Goal: Communication & Community: Answer question/provide support

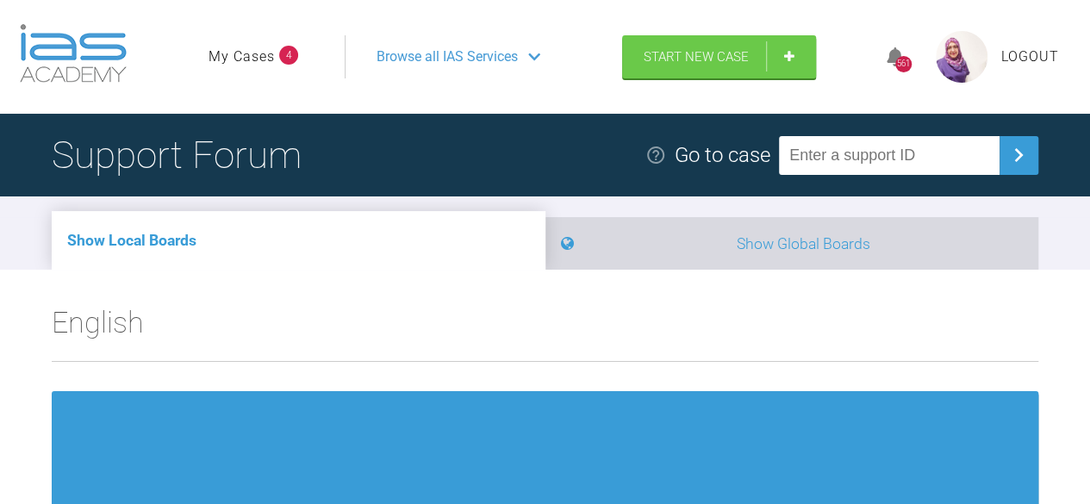
click at [863, 269] on li "Show Global Boards" at bounding box center [792, 243] width 494 height 53
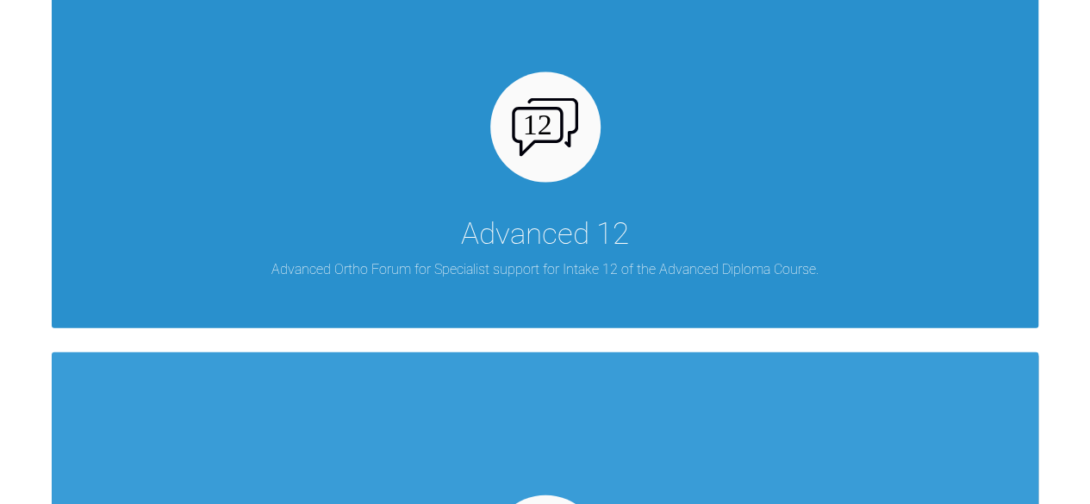
click at [838, 273] on div "Advanced 12 Advanced Ortho Forum for Specialist support for Intake 12 of the Ad…" at bounding box center [545, 128] width 987 height 399
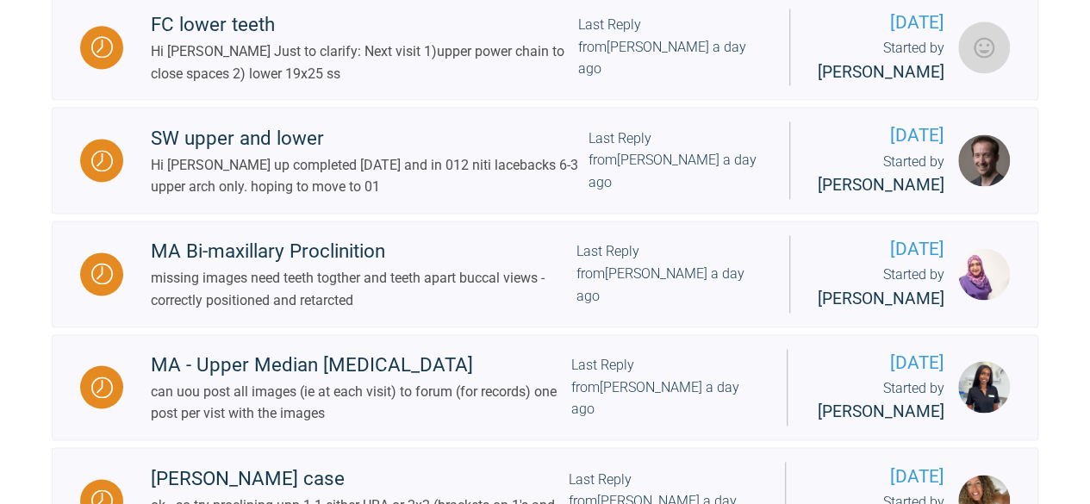
scroll to position [1175, 0]
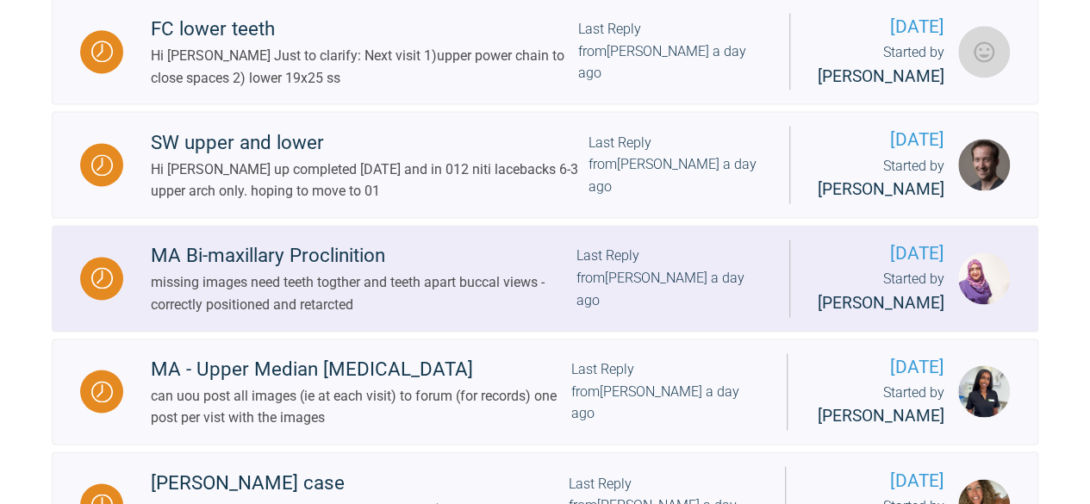
click at [319, 315] on div "missing images need teeth togther and teeth apart buccal views - correctly posi…" at bounding box center [364, 293] width 426 height 44
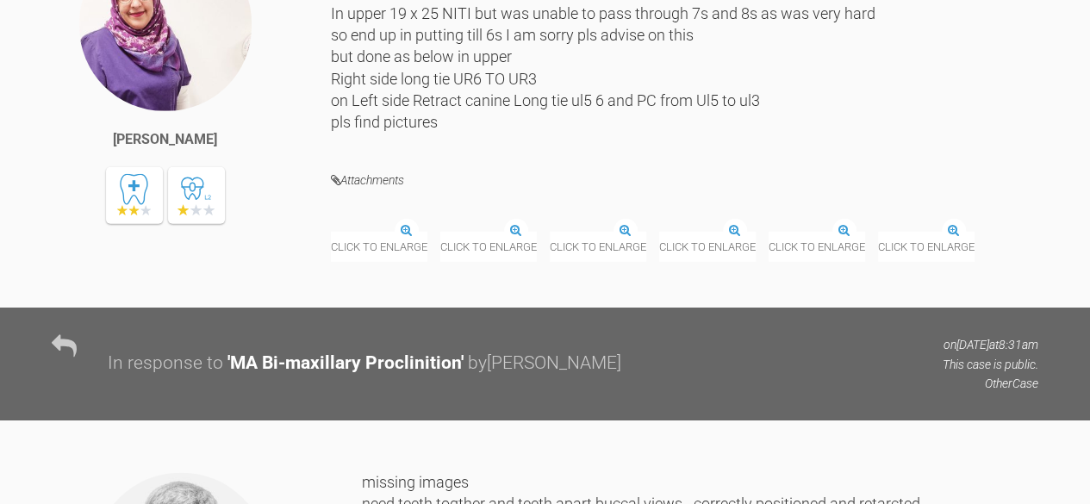
scroll to position [18722, 0]
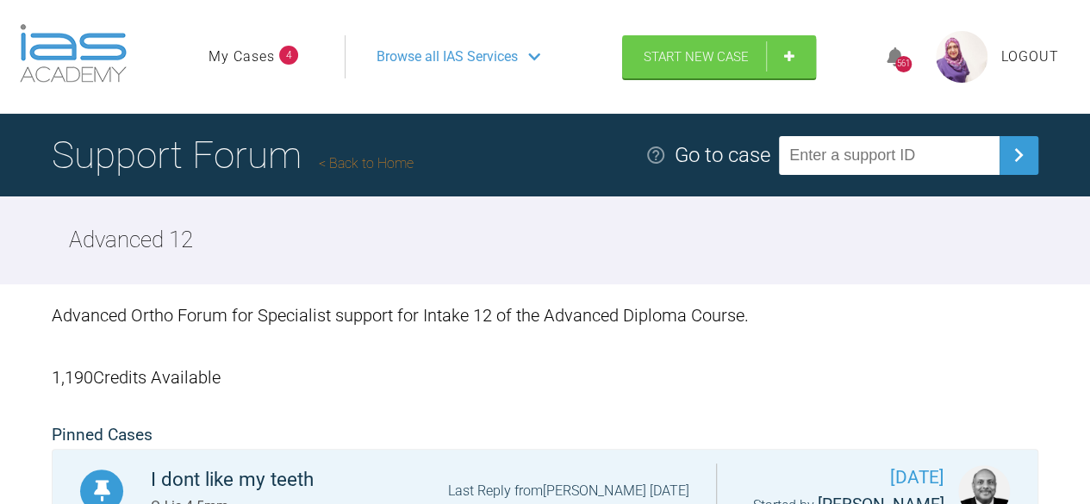
click at [488, 55] on span "Browse all IAS Services" at bounding box center [447, 57] width 141 height 22
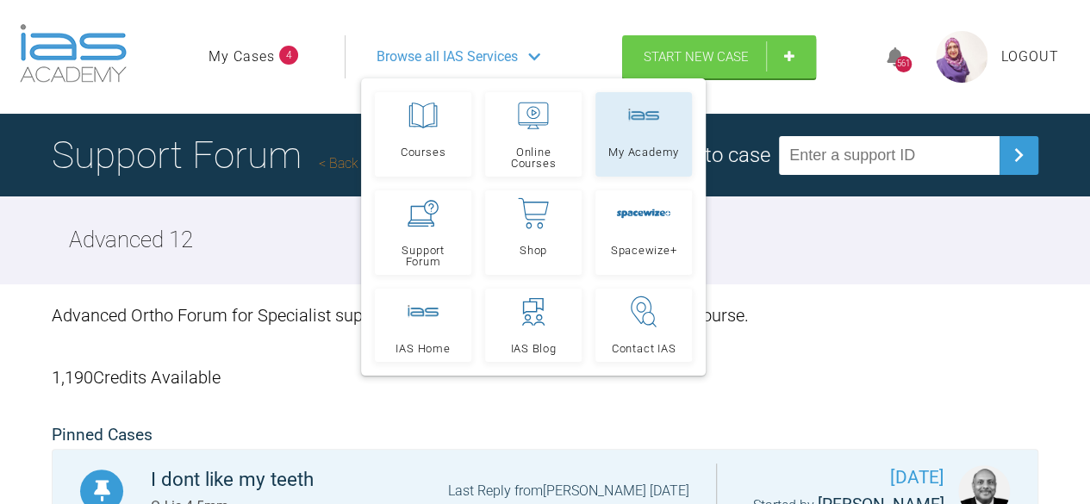
click at [646, 161] on link "My Academy" at bounding box center [643, 134] width 97 height 84
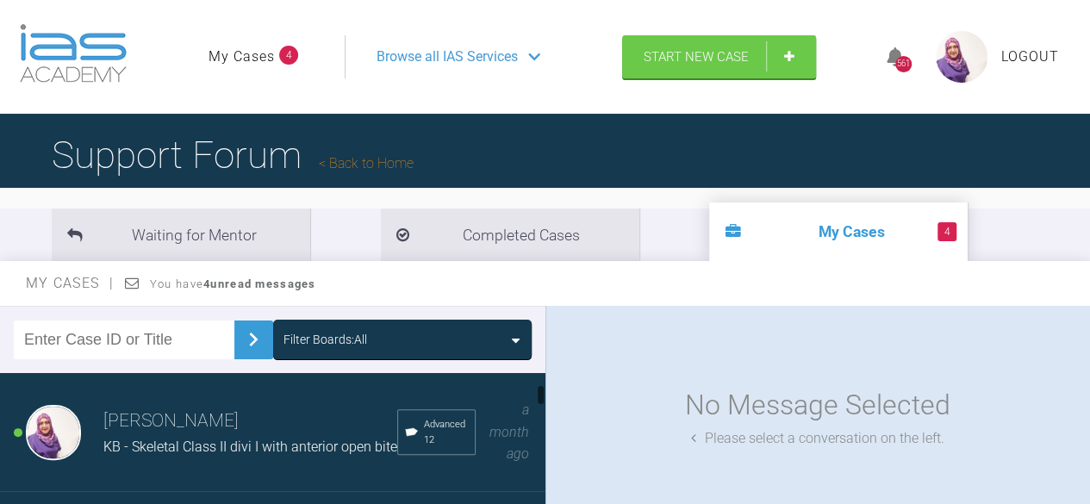
scroll to position [119, 0]
click at [143, 439] on span "KB - Skeletal Class II divi I with anterior open bite" at bounding box center [250, 447] width 294 height 16
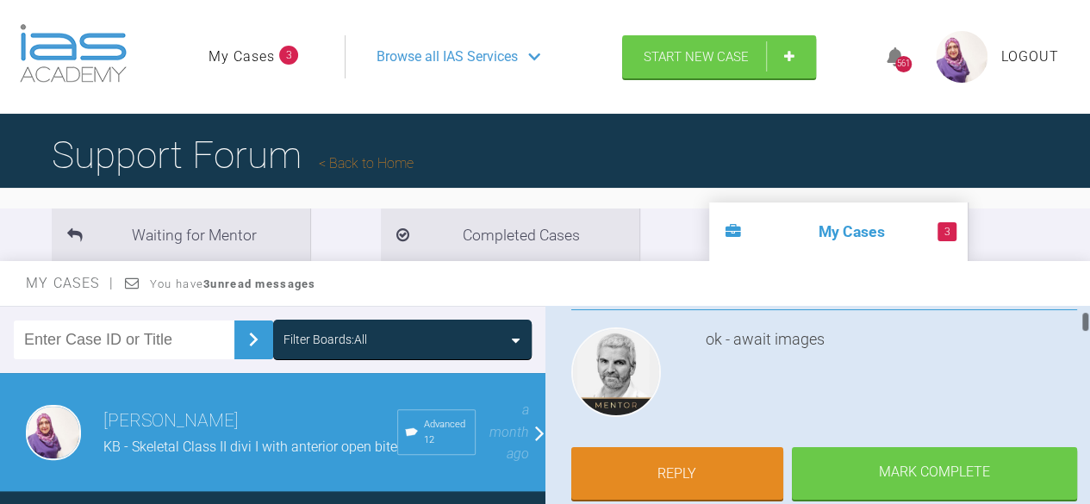
scroll to position [179, 0]
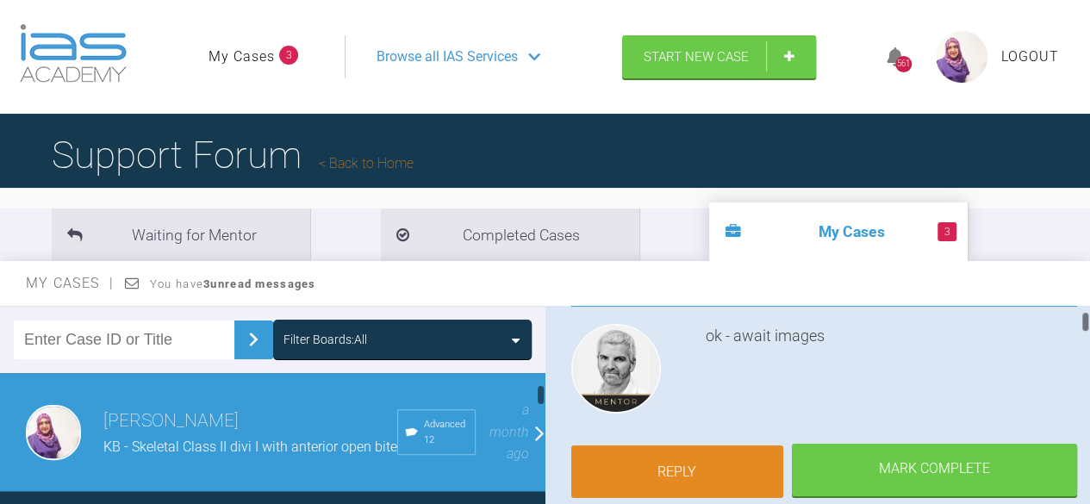
click at [653, 459] on link "Reply" at bounding box center [677, 472] width 213 height 53
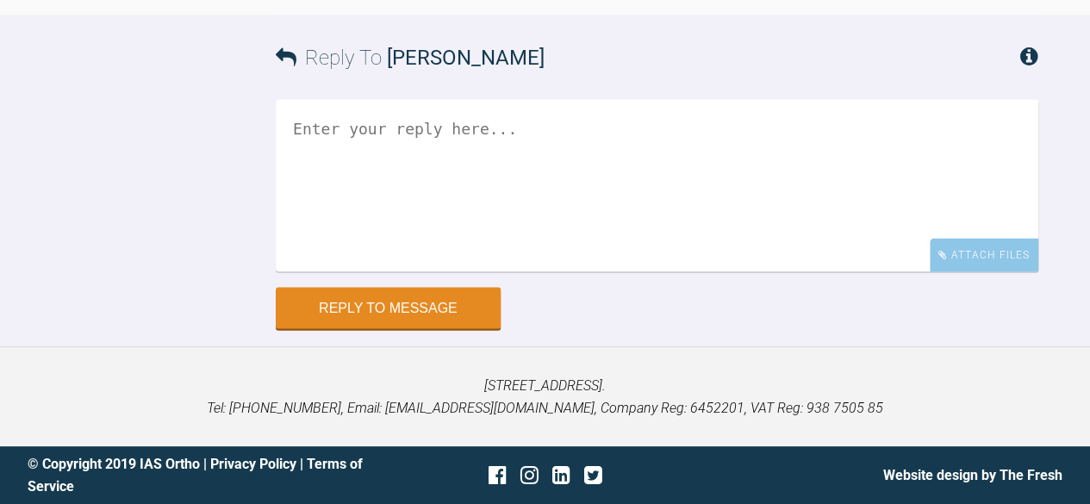
scroll to position [8825, 0]
click at [381, 153] on textarea at bounding box center [657, 186] width 763 height 172
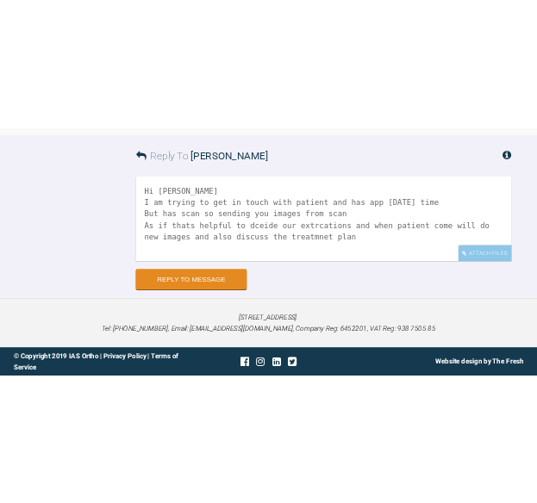
scroll to position [2, 0]
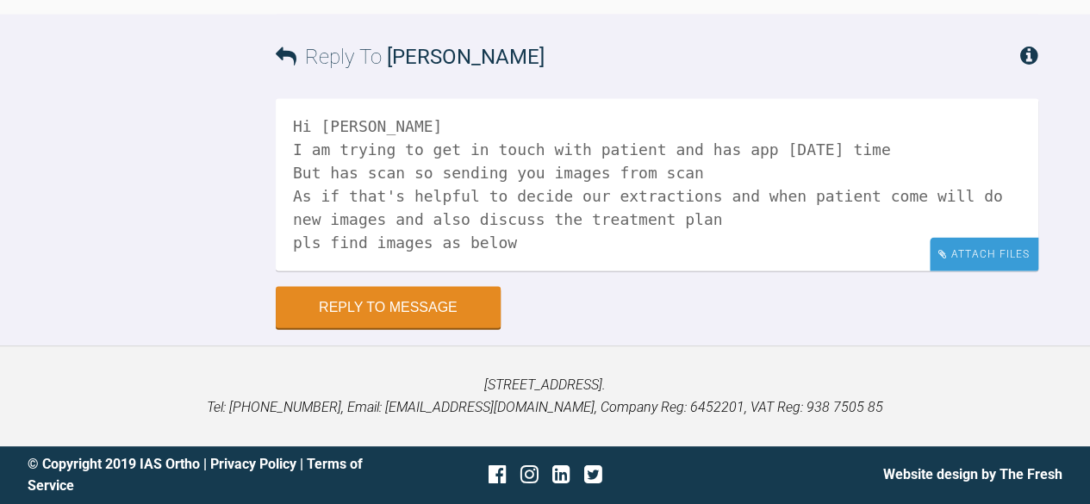
type textarea "Hi [PERSON_NAME] I am trying to get in touch with patient and has app [DATE] ti…"
click at [950, 261] on div "Attach Files" at bounding box center [984, 255] width 109 height 34
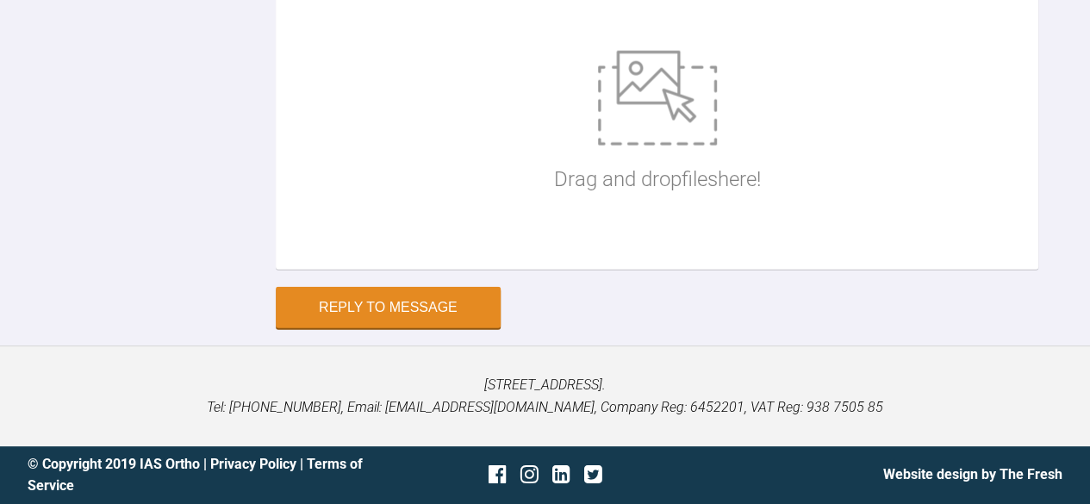
click at [738, 252] on div "Drag and drop files here!" at bounding box center [657, 123] width 207 height 259
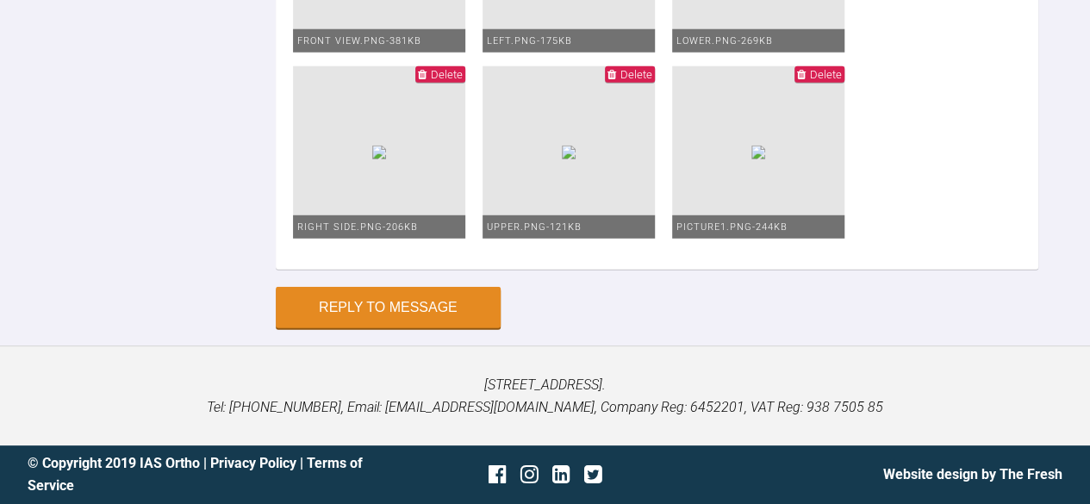
scroll to position [9624, 0]
click at [483, 315] on button "Reply to Message" at bounding box center [388, 309] width 225 height 41
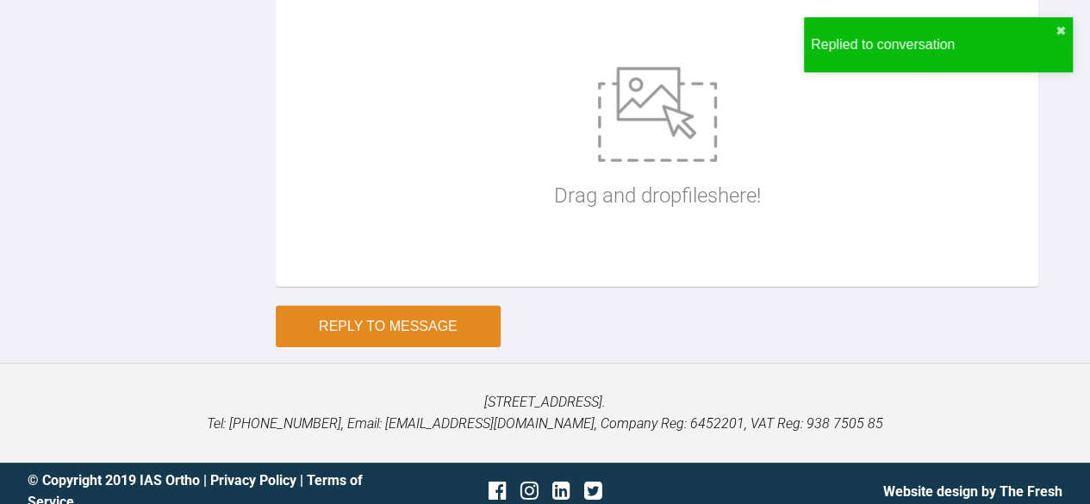
scroll to position [9080, 0]
